Goal: Task Accomplishment & Management: Use online tool/utility

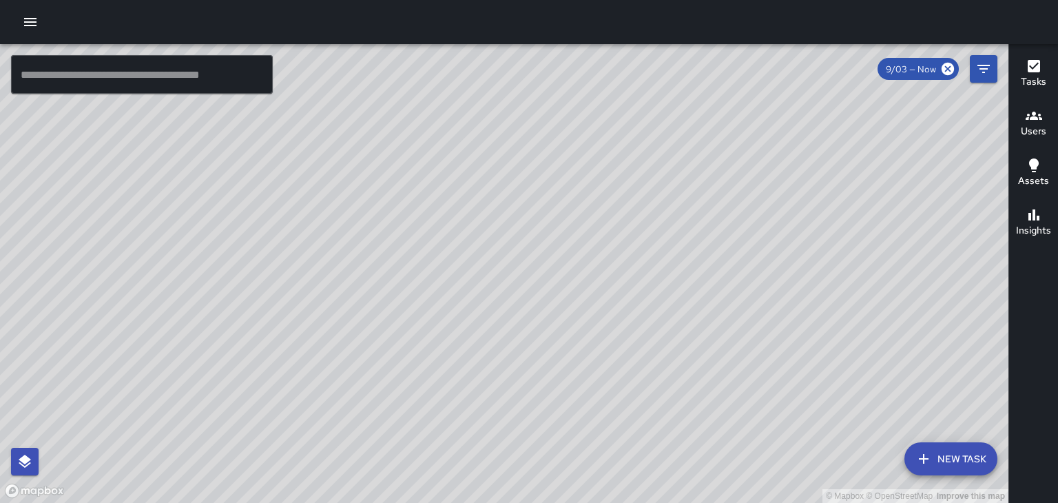
click at [30, 27] on icon "button" at bounding box center [30, 22] width 17 height 17
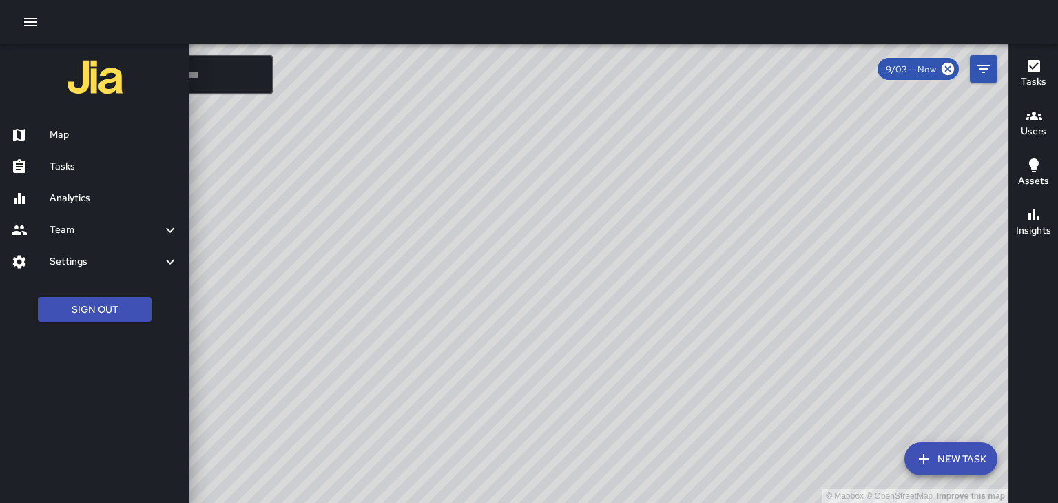
click at [63, 174] on h6 "Tasks" at bounding box center [114, 166] width 129 height 15
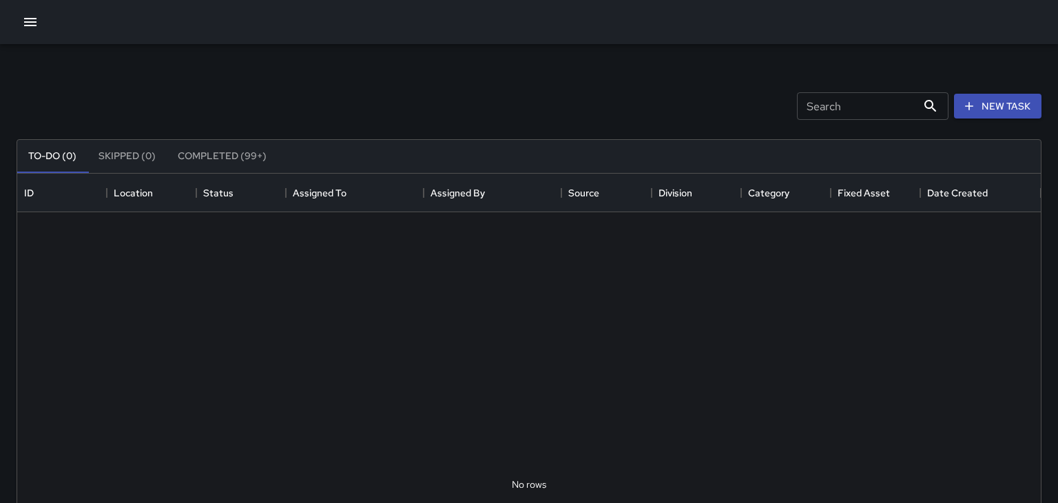
scroll to position [584, 1024]
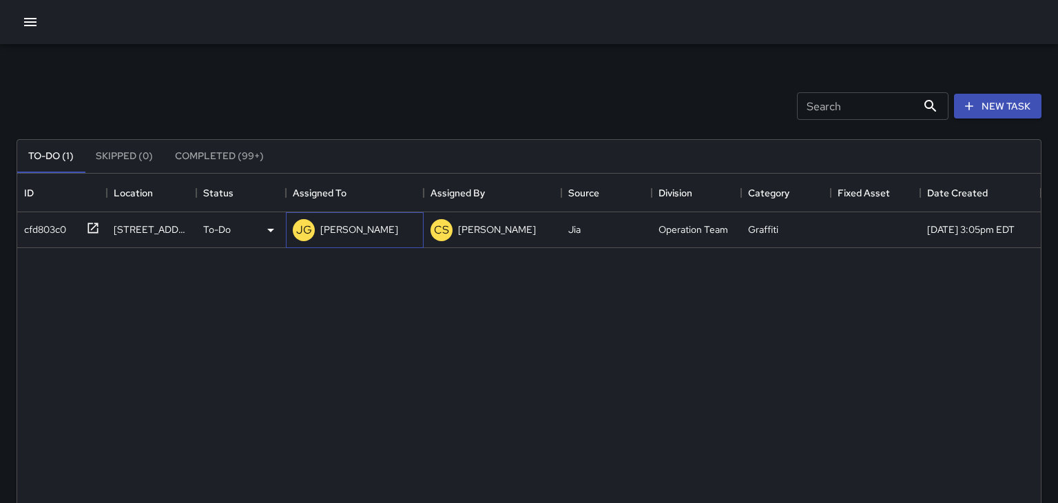
click at [373, 227] on p "JAMES GINGLES" at bounding box center [359, 230] width 78 height 14
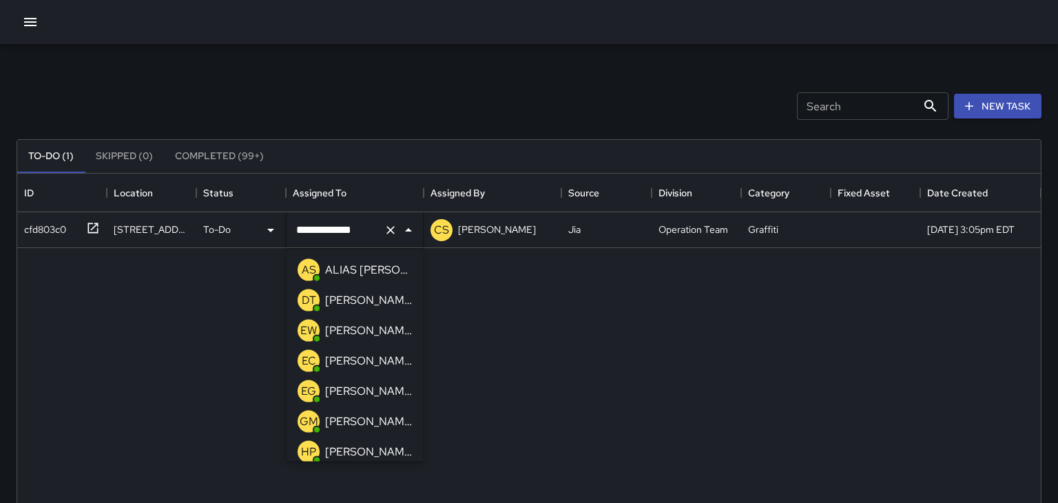
scroll to position [248, 0]
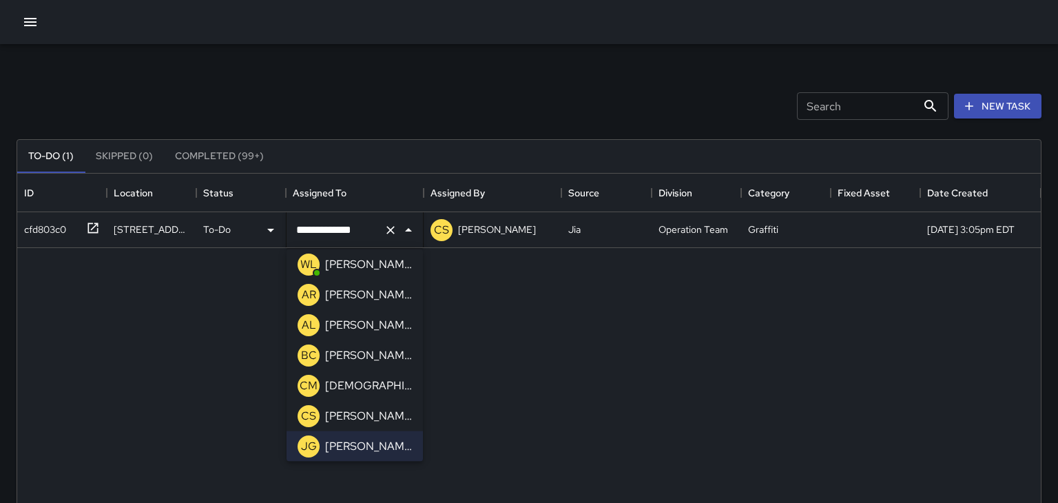
click at [384, 272] on p "William Littlejohn" at bounding box center [368, 264] width 87 height 17
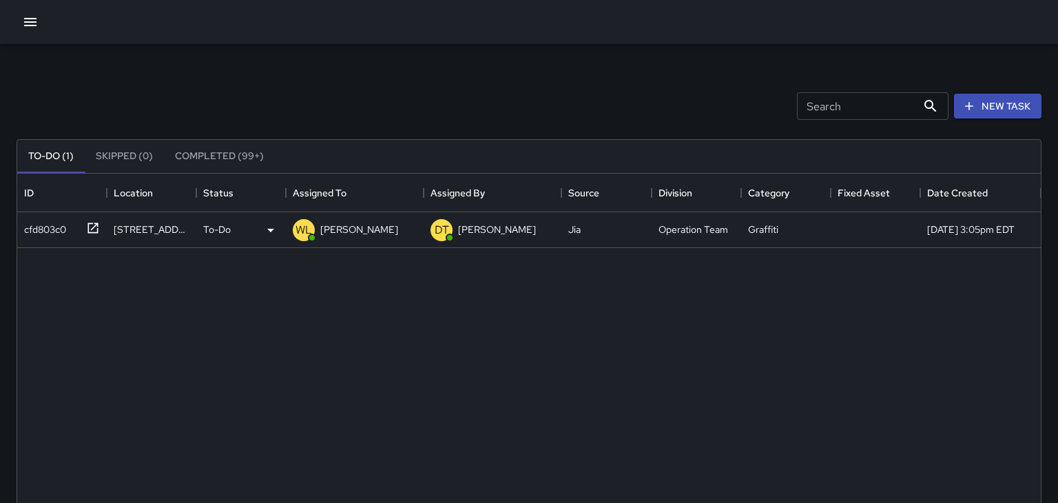
click at [124, 294] on div "cfd803c0 12 College Street To-Do WL William Littlejohn DT DAVID TAYLOR Jia Oper…" at bounding box center [529, 484] width 1024 height 545
click at [32, 26] on icon "button" at bounding box center [30, 22] width 17 height 17
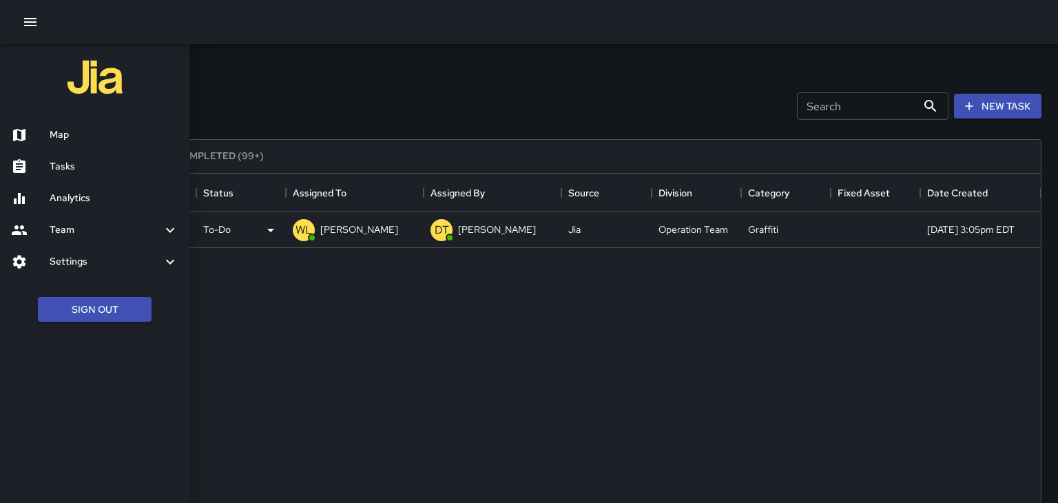
click at [524, 350] on div at bounding box center [529, 251] width 1058 height 503
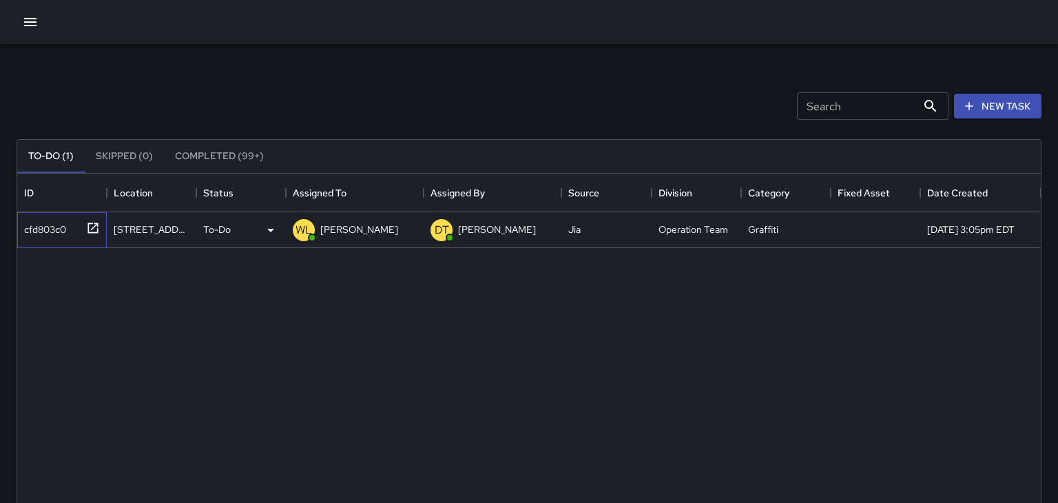
click at [90, 229] on icon at bounding box center [93, 228] width 14 height 14
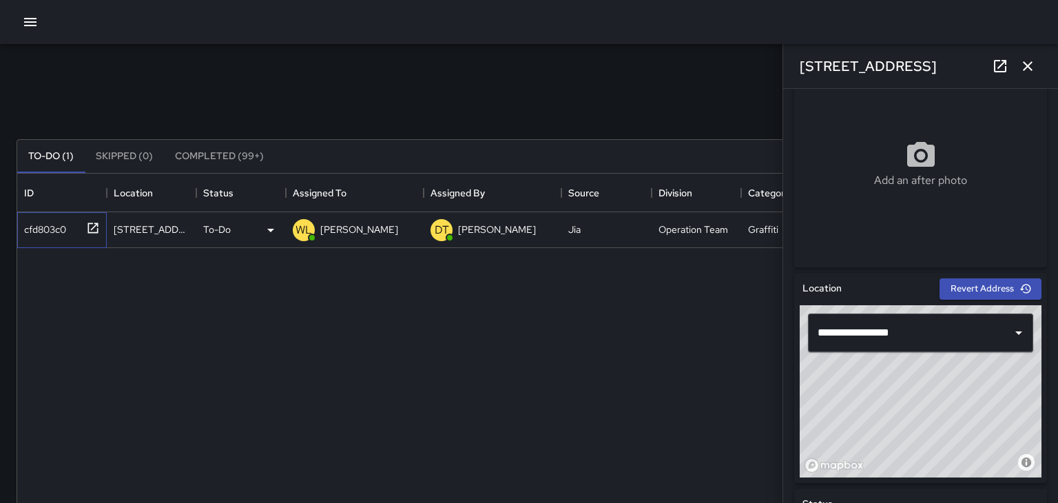
scroll to position [253, 0]
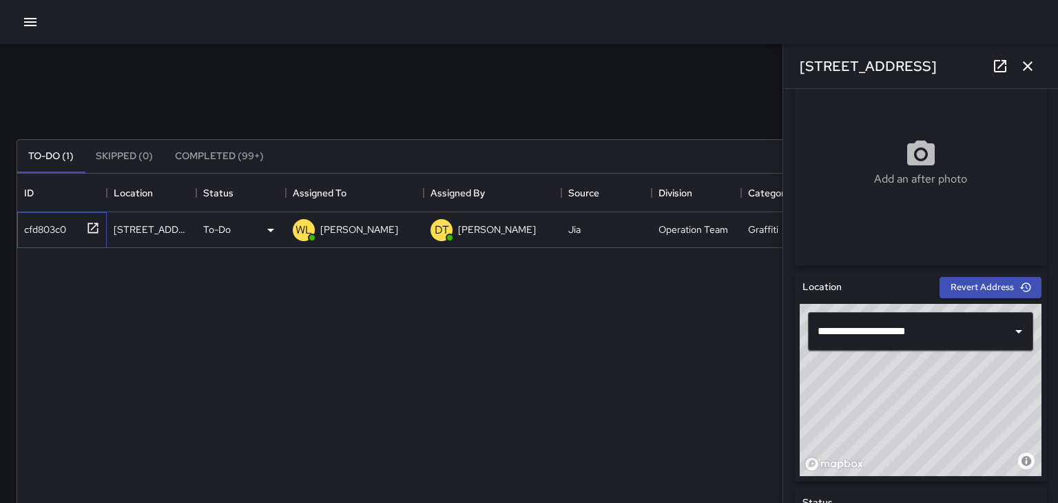
type input "**********"
click at [198, 388] on div "cfd803c0 16 College Street To-Do WL William Littlejohn DT DAVID TAYLOR Jia Oper…" at bounding box center [529, 484] width 1024 height 545
click at [1034, 79] on div "[STREET_ADDRESS]" at bounding box center [920, 66] width 275 height 44
click at [1037, 59] on button "button" at bounding box center [1028, 66] width 28 height 28
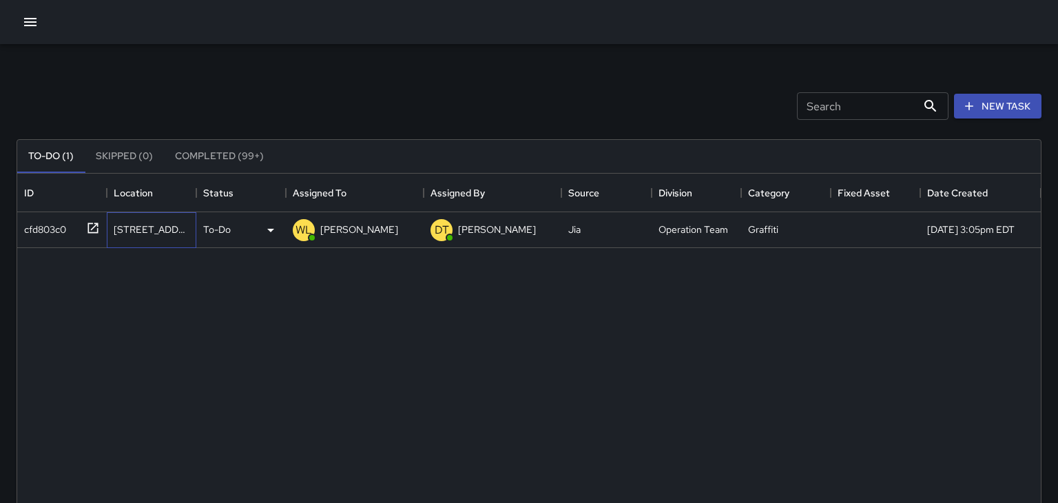
click at [146, 238] on div "[STREET_ADDRESS]" at bounding box center [152, 230] width 90 height 36
click at [165, 220] on div "[STREET_ADDRESS]" at bounding box center [152, 230] width 90 height 36
click at [89, 237] on div at bounding box center [90, 227] width 19 height 23
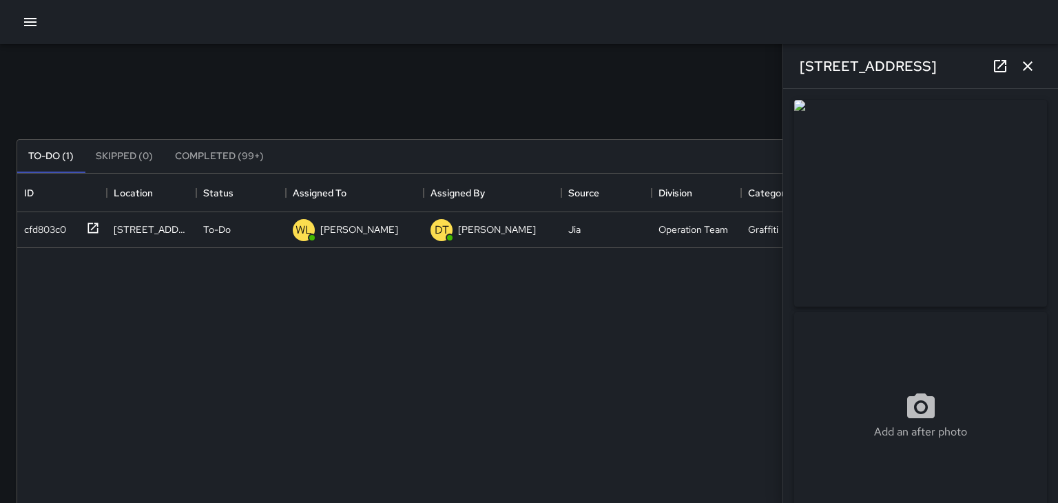
click at [931, 219] on img at bounding box center [920, 203] width 253 height 207
click at [967, 269] on img at bounding box center [920, 203] width 253 height 207
click at [956, 244] on img at bounding box center [920, 203] width 253 height 207
click at [1006, 72] on icon at bounding box center [1000, 66] width 17 height 17
click at [1028, 66] on icon "button" at bounding box center [1028, 66] width 10 height 10
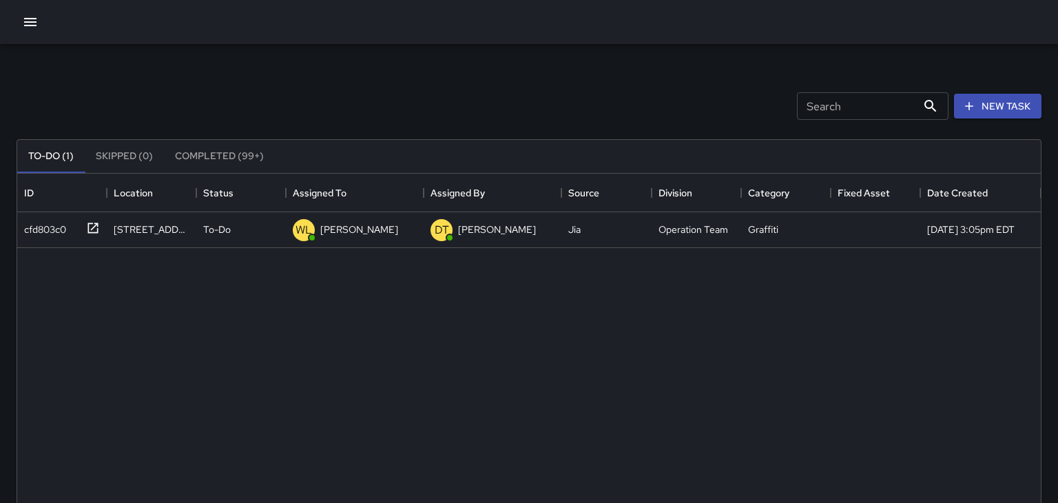
click at [33, 23] on icon "button" at bounding box center [30, 22] width 17 height 17
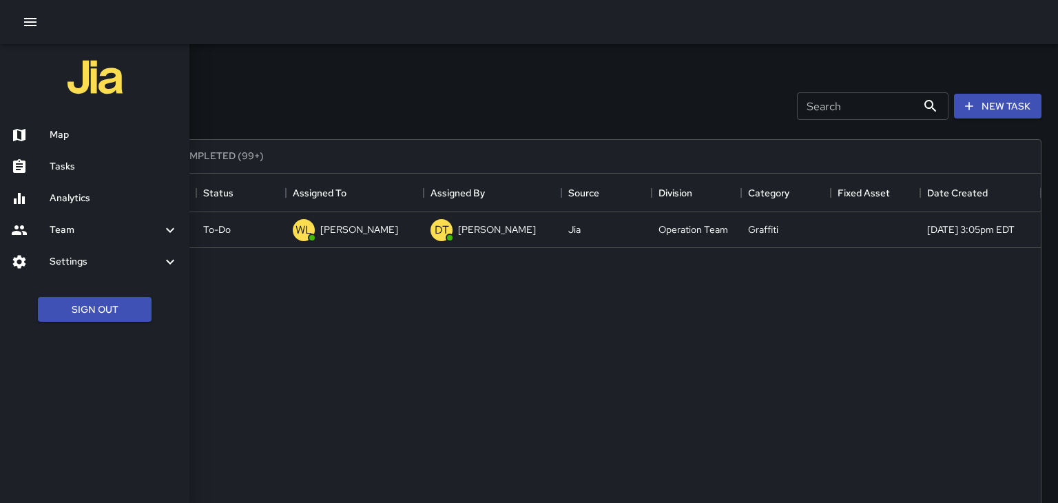
click at [51, 130] on h6 "Map" at bounding box center [114, 134] width 129 height 15
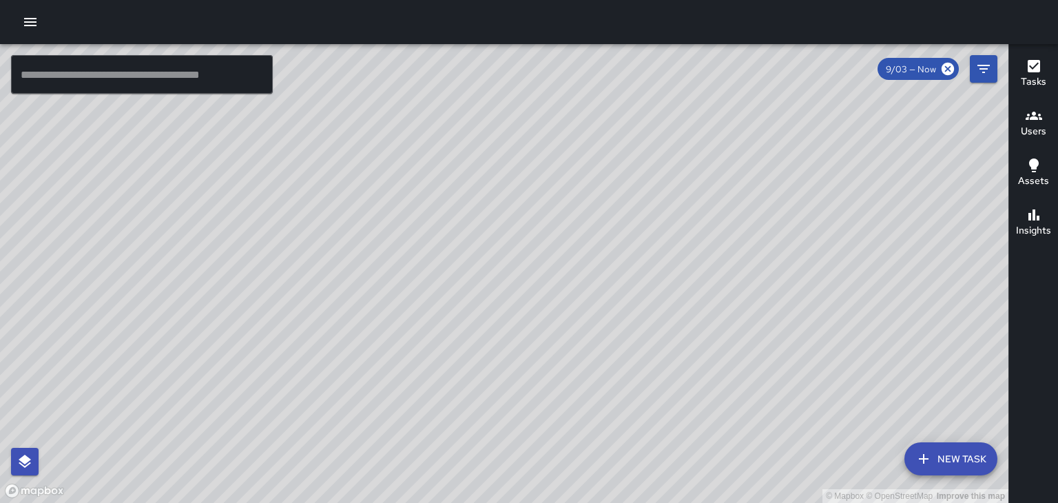
click at [1025, 130] on h6 "Users" at bounding box center [1033, 131] width 25 height 15
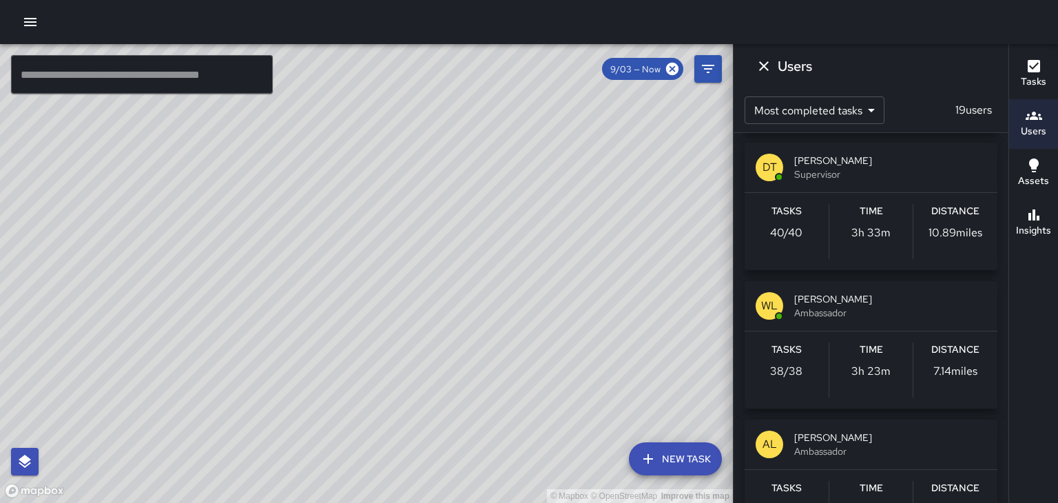
scroll to position [311, 0]
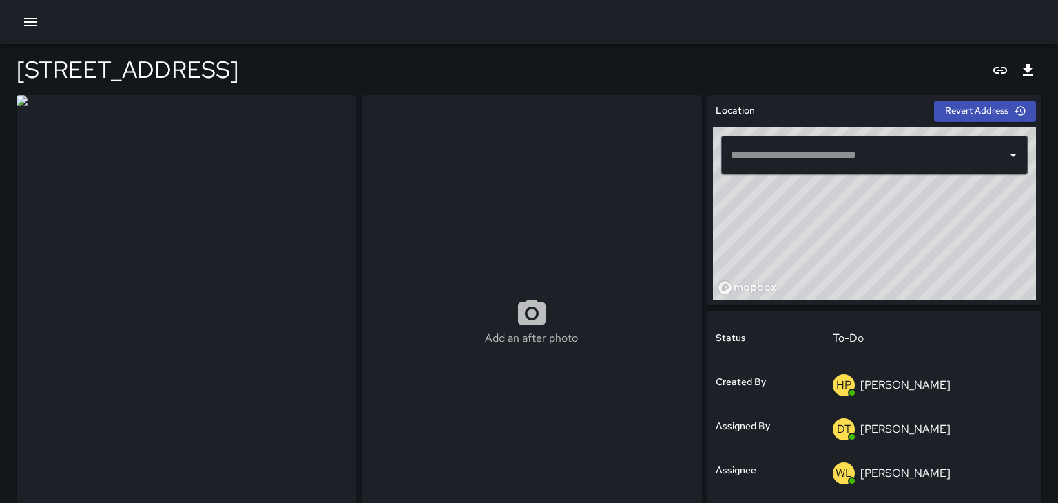
type input "**********"
click at [149, 317] on img at bounding box center [187, 321] width 340 height 453
